Goal: Task Accomplishment & Management: Manage account settings

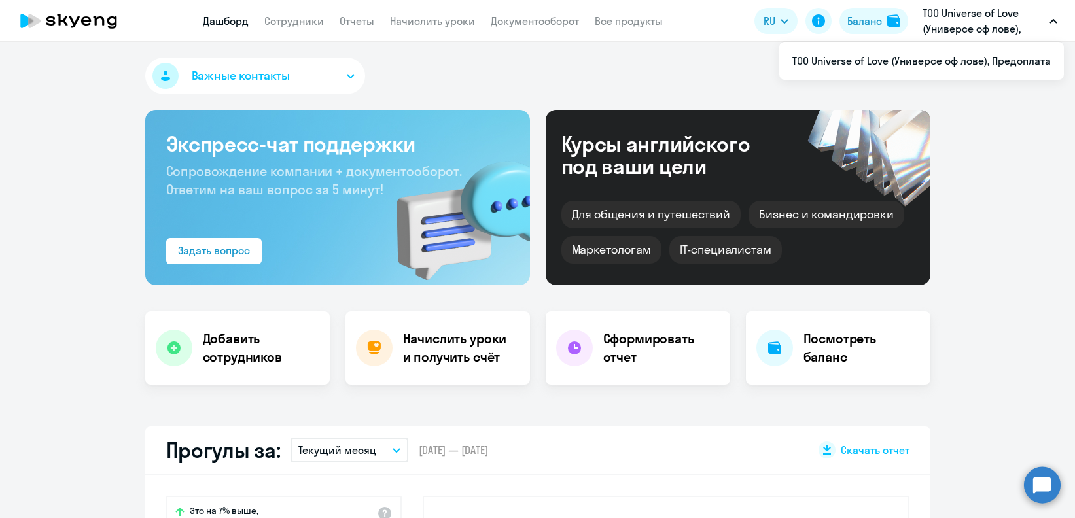
select select "30"
click at [289, 27] on app-menu-item-link "Сотрудники" at bounding box center [294, 21] width 60 height 16
click at [313, 18] on link "Сотрудники" at bounding box center [294, 20] width 60 height 13
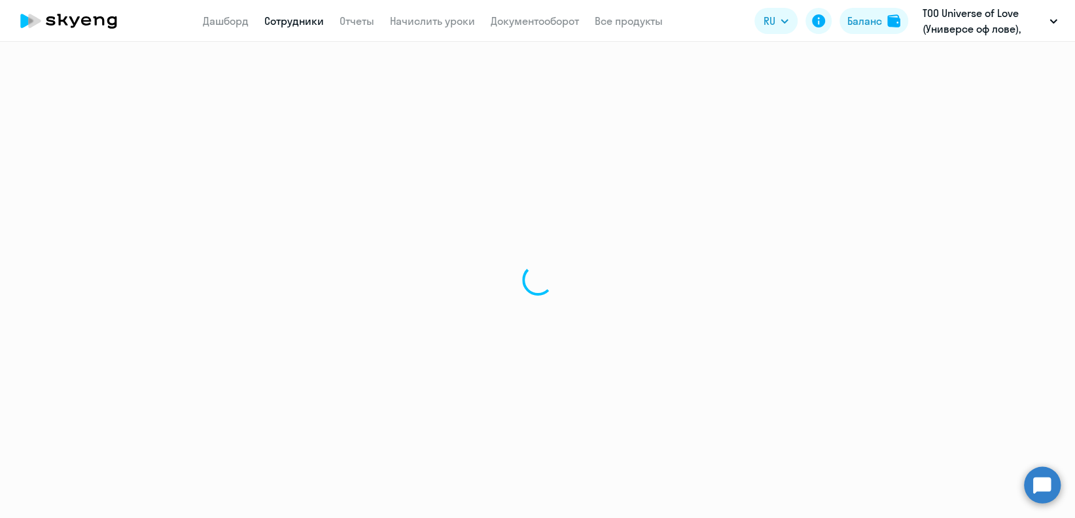
select select "30"
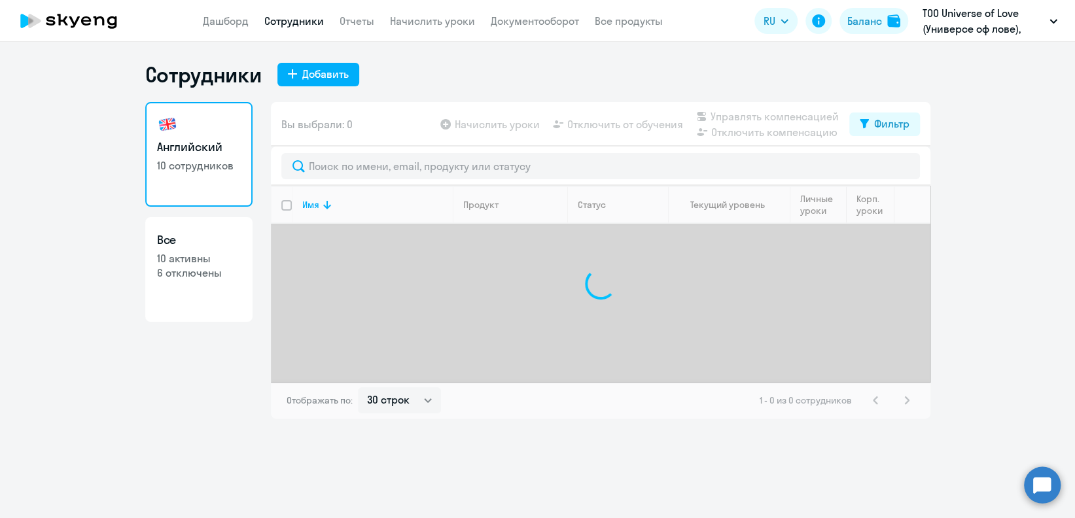
click at [215, 253] on p "10 активны" at bounding box center [199, 258] width 84 height 14
select select "30"
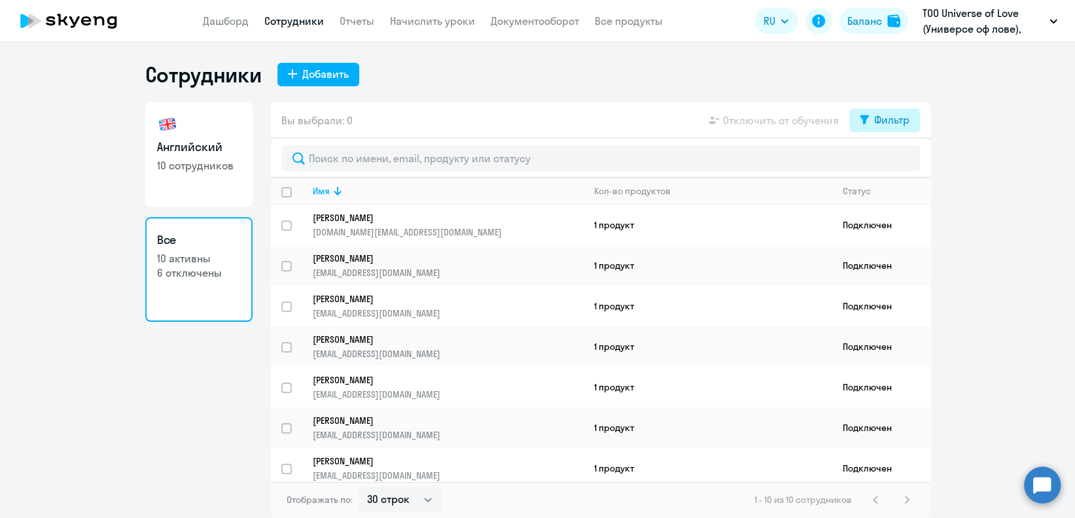
click at [852, 117] on button "Фильтр" at bounding box center [885, 121] width 71 height 24
click at [886, 157] on div "Показать отключенных от обучения" at bounding box center [814, 166] width 190 height 24
drag, startPoint x: 886, startPoint y: 157, endPoint x: 893, endPoint y: 162, distance: 8.0
click at [893, 162] on span at bounding box center [898, 162] width 22 height 13
click at [887, 162] on input "checkbox" at bounding box center [886, 162] width 1 height 1
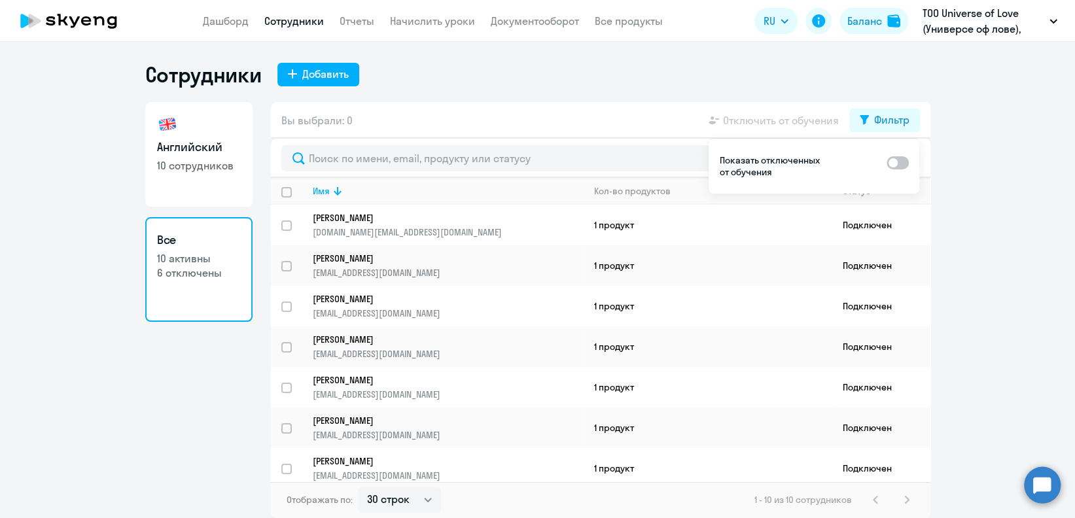
checkbox input "true"
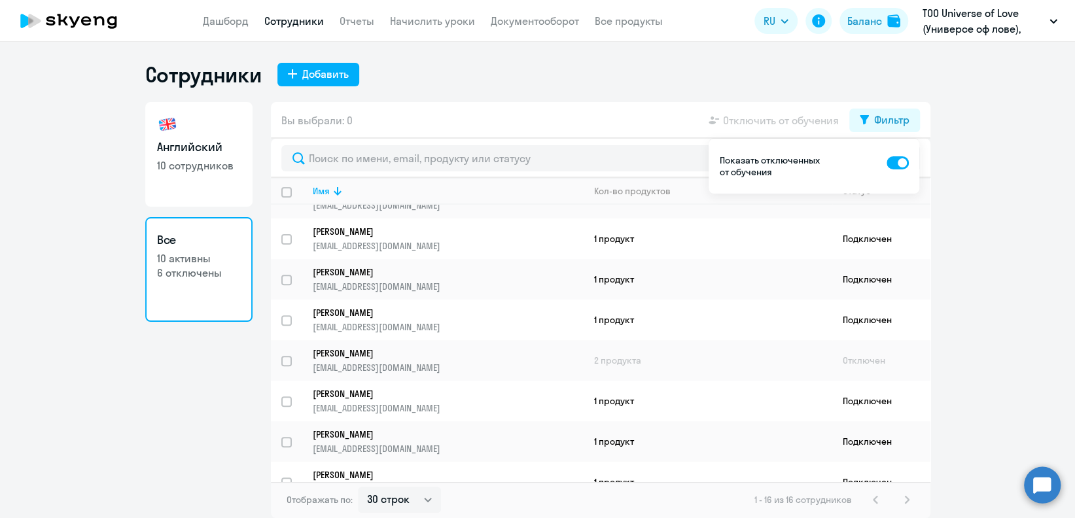
scroll to position [349, 0]
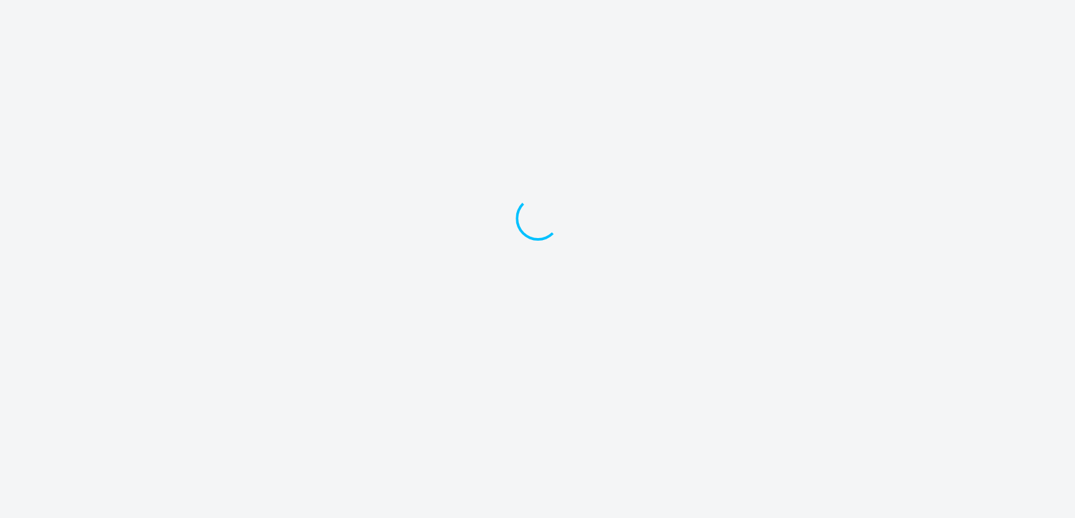
select select "30"
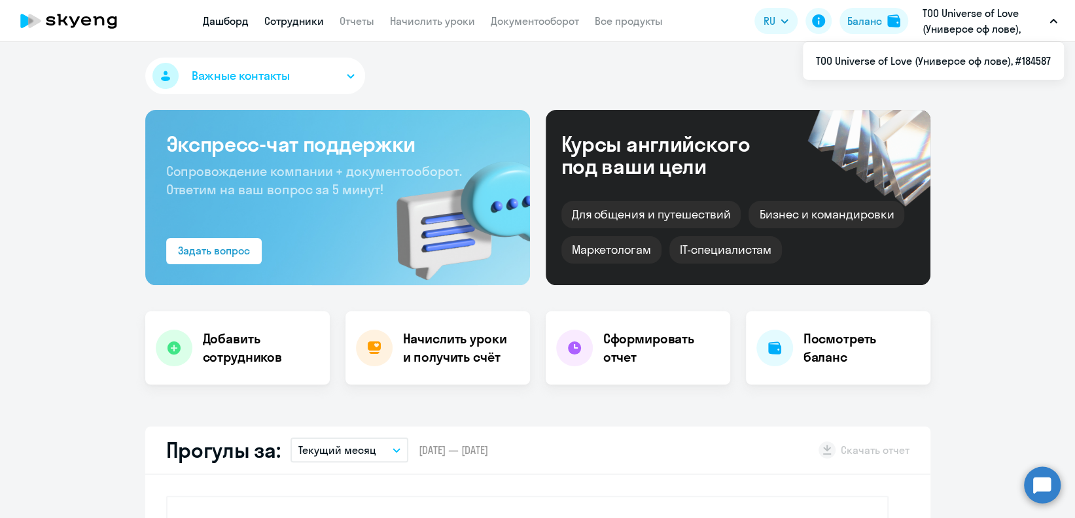
click at [314, 15] on link "Сотрудники" at bounding box center [294, 20] width 60 height 13
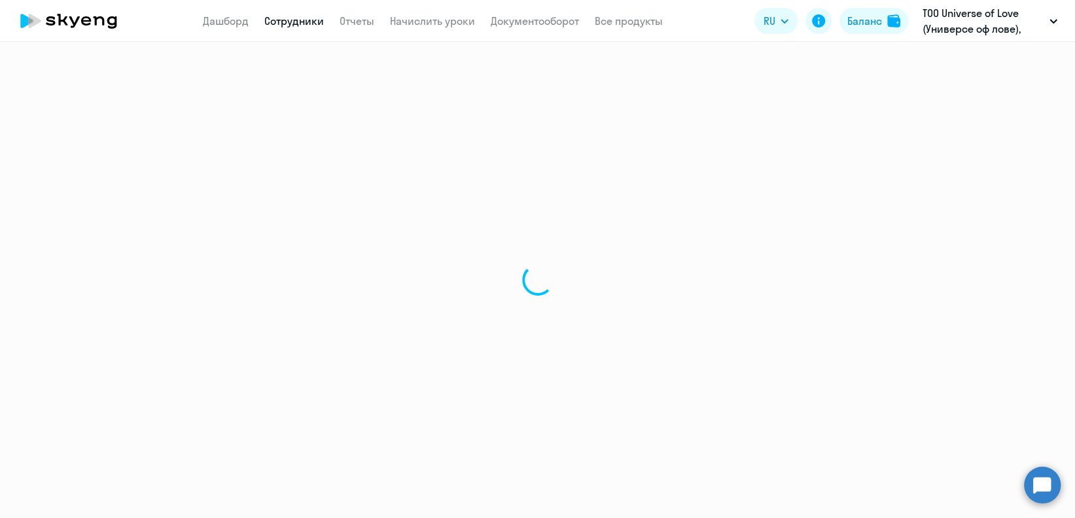
select select "30"
